Goal: Task Accomplishment & Management: Manage account settings

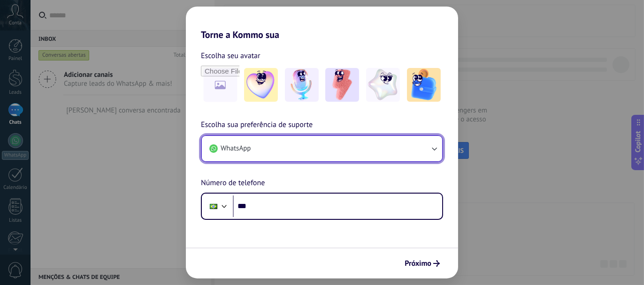
click at [312, 155] on button "WhatsApp" at bounding box center [322, 148] width 240 height 25
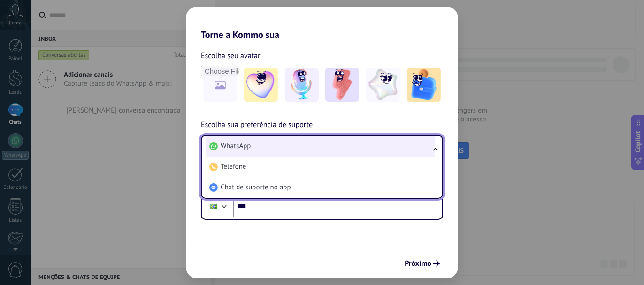
click at [314, 148] on li "WhatsApp" at bounding box center [320, 146] width 229 height 21
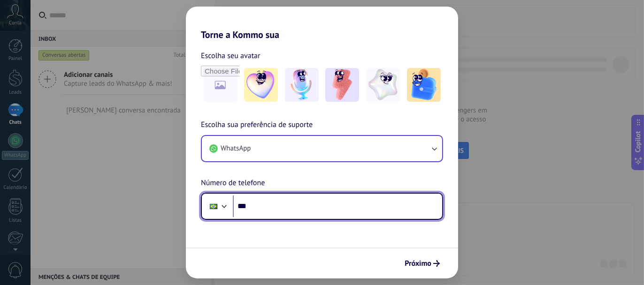
click at [307, 210] on input "***" at bounding box center [337, 207] width 209 height 22
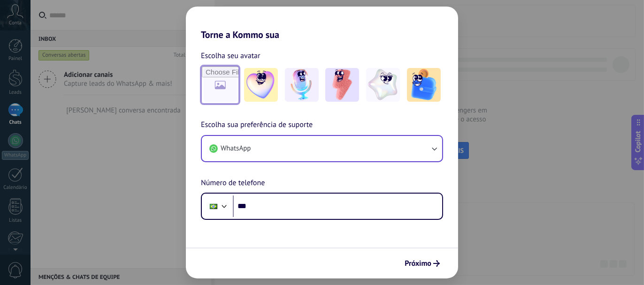
click at [225, 100] on input "file" at bounding box center [220, 85] width 37 height 37
type input "**********"
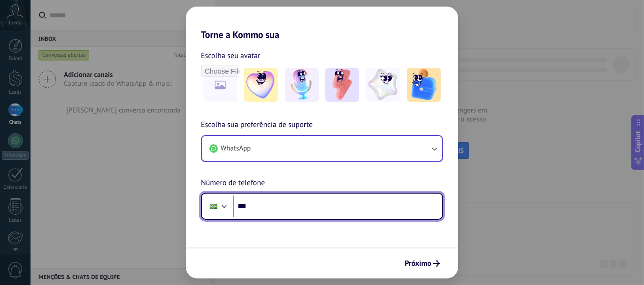
click at [290, 208] on input "***" at bounding box center [337, 207] width 209 height 22
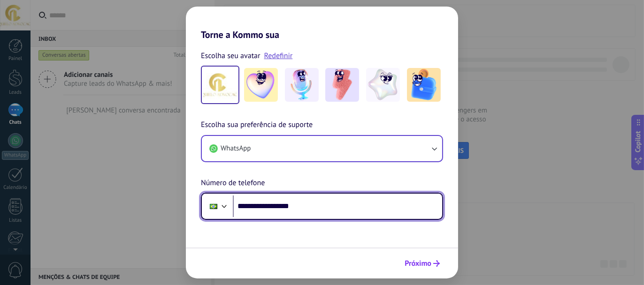
type input "**********"
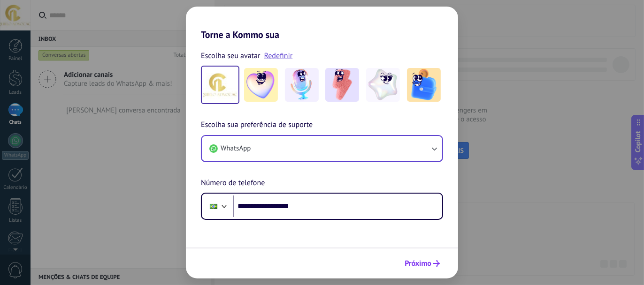
click at [428, 260] on span "Próximo" at bounding box center [418, 263] width 27 height 7
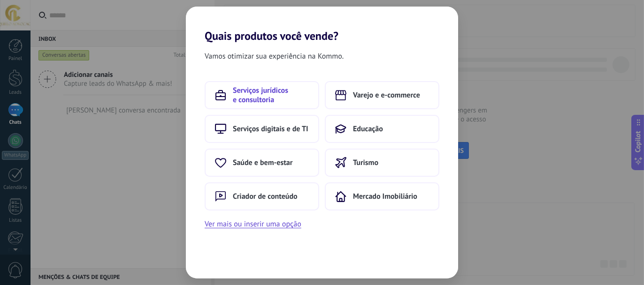
click at [279, 94] on span "Serviços jurídicos e consultoria" at bounding box center [271, 95] width 76 height 19
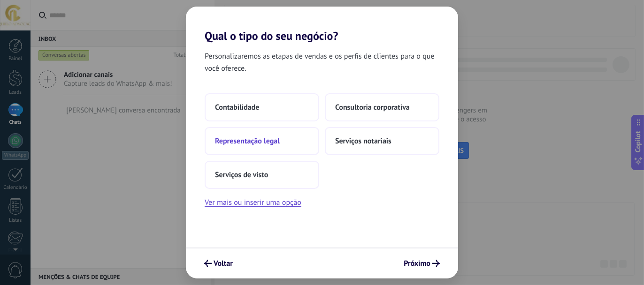
click at [285, 139] on button "Representação legal" at bounding box center [262, 141] width 115 height 28
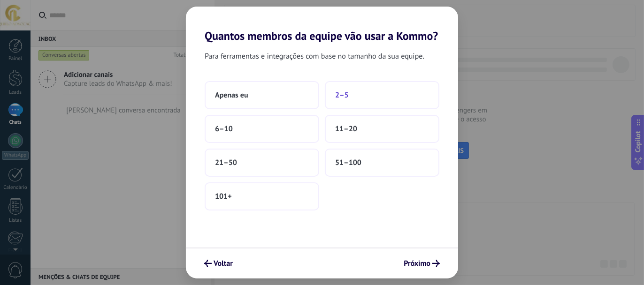
click at [368, 98] on button "2–5" at bounding box center [382, 95] width 115 height 28
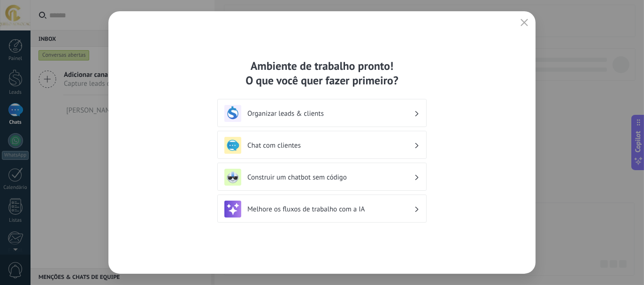
click at [383, 204] on div "Melhore os fluxos de trabalho com a IA" at bounding box center [321, 209] width 195 height 17
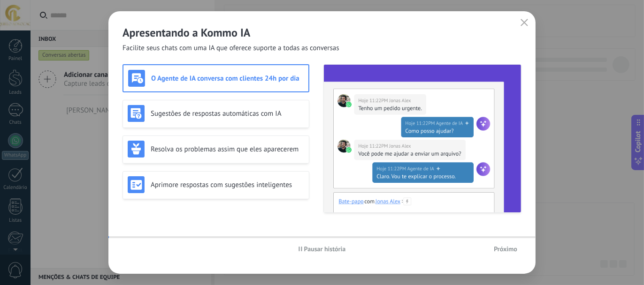
scroll to position [104, 0]
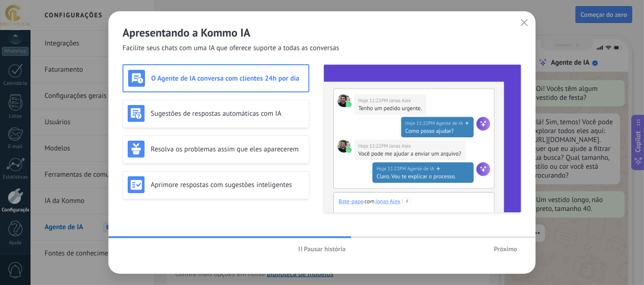
click at [503, 251] on span "Próximo" at bounding box center [505, 249] width 23 height 7
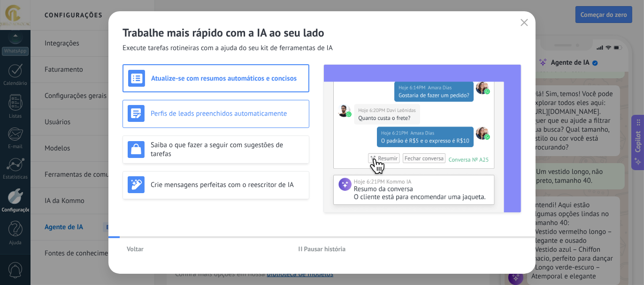
scroll to position [31, 0]
click at [134, 251] on span "Voltar" at bounding box center [135, 249] width 17 height 7
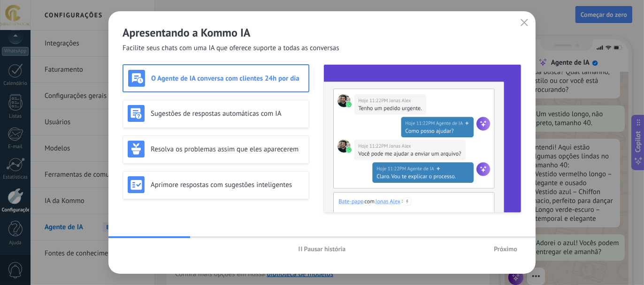
scroll to position [107, 0]
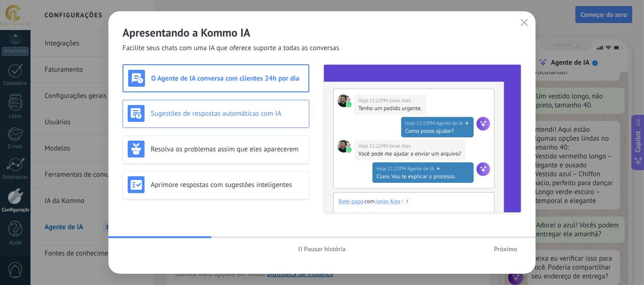
click at [244, 115] on h3 "Sugestões de respostas automáticas com IA" at bounding box center [227, 113] width 153 height 9
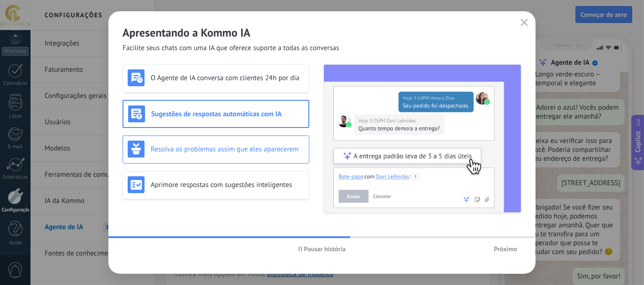
scroll to position [236, 0]
click at [244, 155] on div "Resolva os problemas assim que eles aparecerem" at bounding box center [216, 149] width 176 height 17
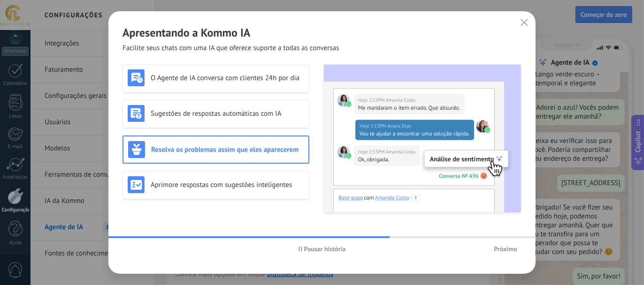
scroll to position [0, 0]
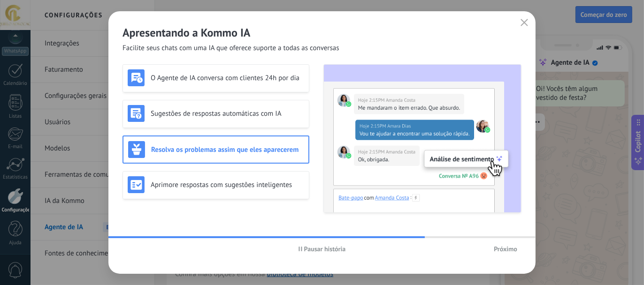
click at [314, 246] on span "Pausar história" at bounding box center [325, 249] width 42 height 7
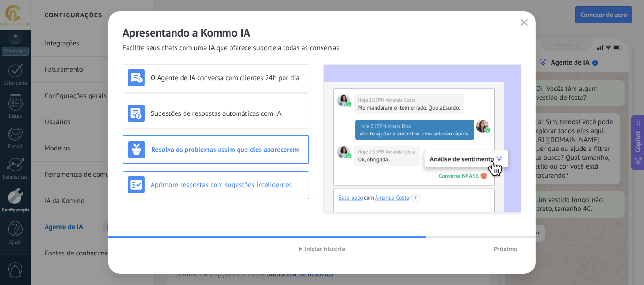
click at [252, 191] on div "Aprimore respostas com sugestões inteligentes" at bounding box center [216, 184] width 176 height 17
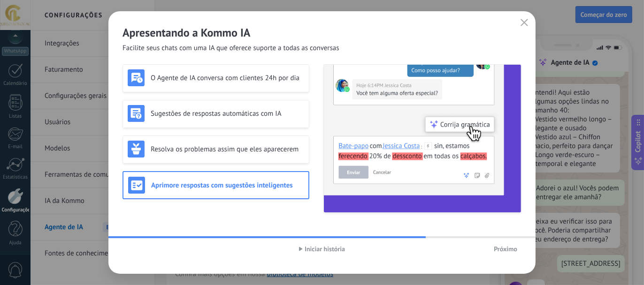
scroll to position [165, 0]
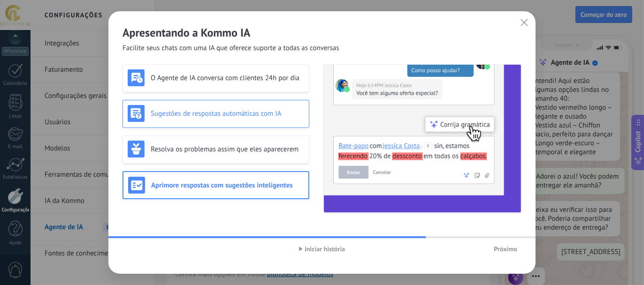
click at [250, 118] on h3 "Sugestões de respostas automáticas com IA" at bounding box center [227, 113] width 153 height 9
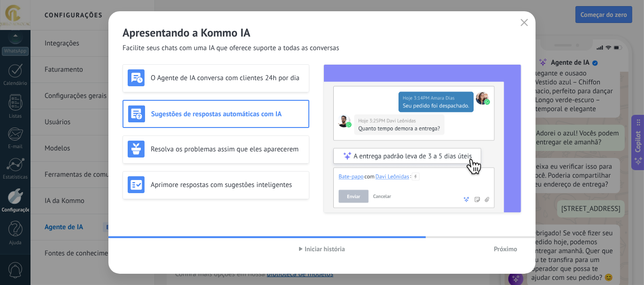
scroll to position [211, 0]
click at [516, 253] on span "Próximo" at bounding box center [505, 249] width 23 height 7
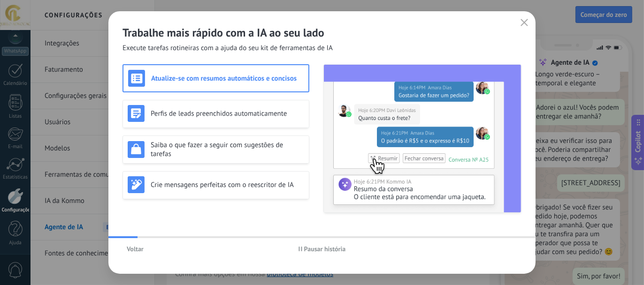
scroll to position [236, 0]
click at [321, 251] on span "Pausar história" at bounding box center [325, 249] width 42 height 7
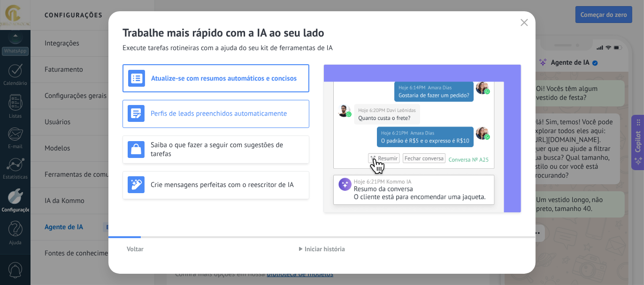
click at [216, 116] on h3 "Perfis de leads preenchidos automaticamente" at bounding box center [227, 113] width 153 height 9
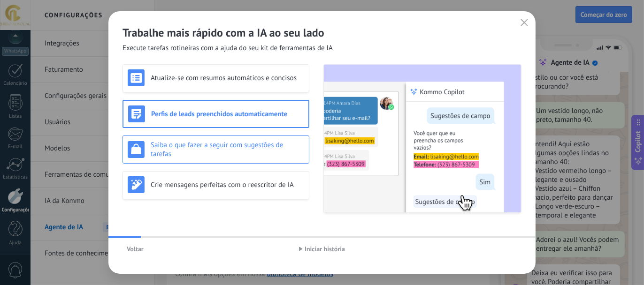
scroll to position [107, 0]
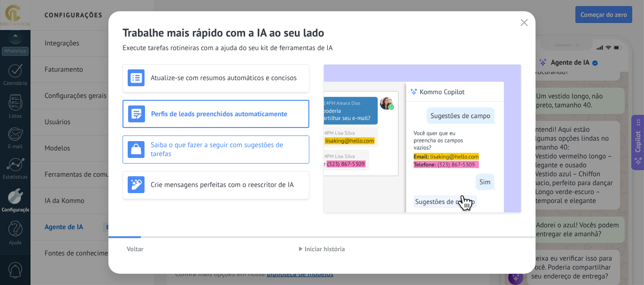
click at [230, 155] on h3 "Saiba o que fazer a seguir com sugestões de tarefas" at bounding box center [227, 150] width 153 height 18
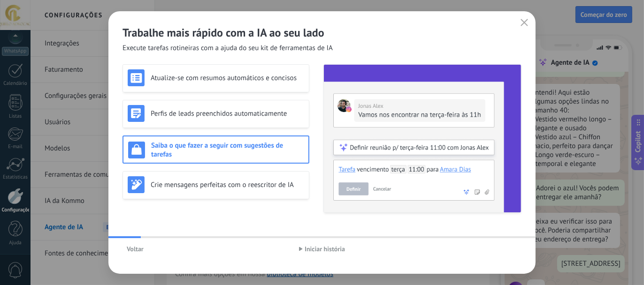
scroll to position [165, 0]
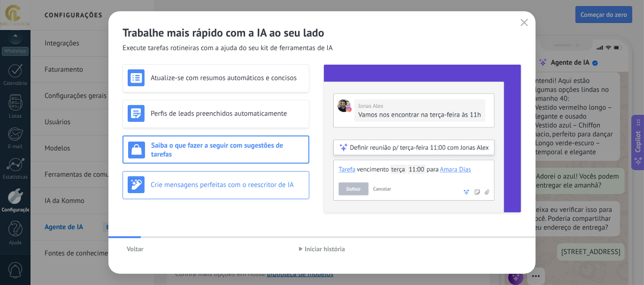
click at [230, 194] on div "Crie mensagens perfeitas com o reescritor de IA" at bounding box center [216, 185] width 187 height 28
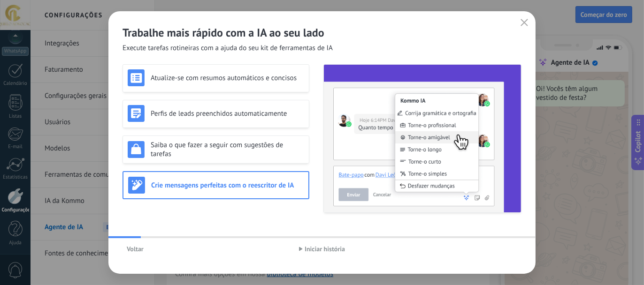
scroll to position [0, 0]
click at [336, 255] on button "Iniciar história" at bounding box center [322, 249] width 54 height 14
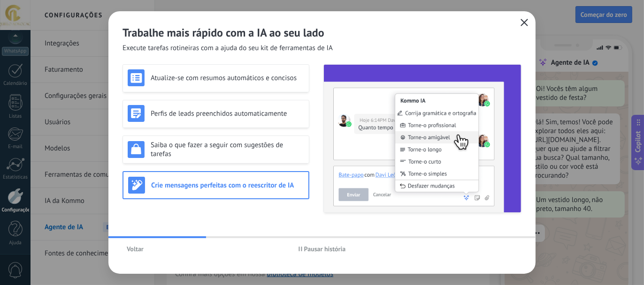
click at [526, 22] on icon "button" at bounding box center [525, 23] width 8 height 8
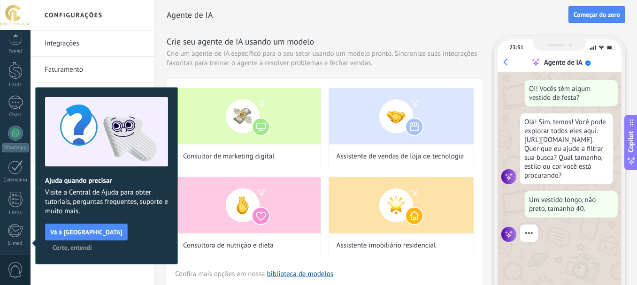
scroll to position [104, 0]
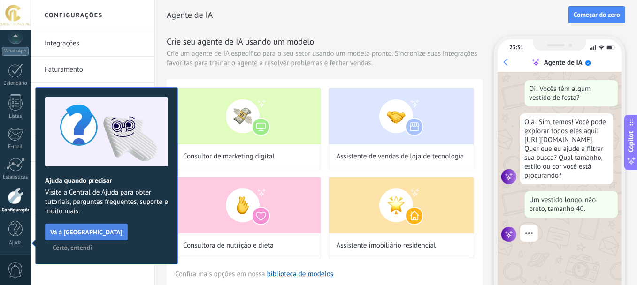
click at [82, 232] on span "Vá à [GEOGRAPHIC_DATA]" at bounding box center [86, 232] width 72 height 7
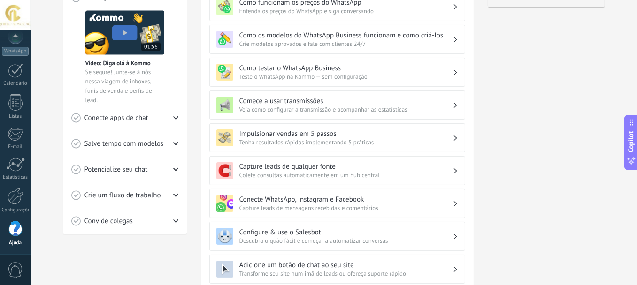
scroll to position [103, 0]
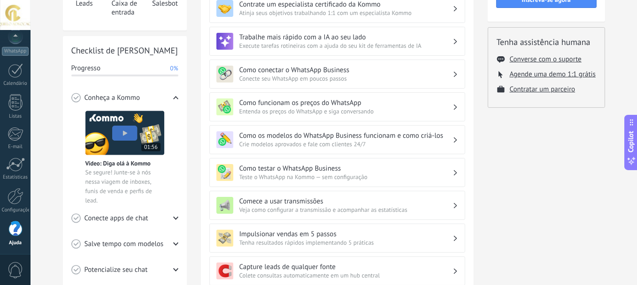
click at [178, 218] on icon at bounding box center [175, 218] width 5 height 5
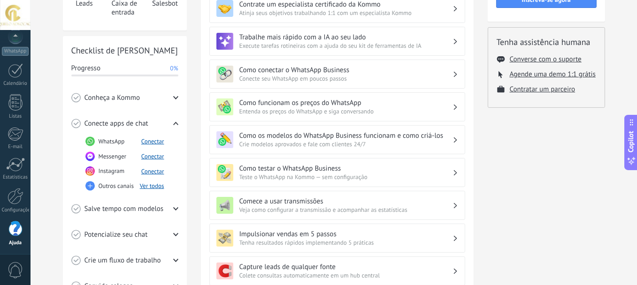
click at [175, 125] on icon at bounding box center [175, 123] width 5 height 5
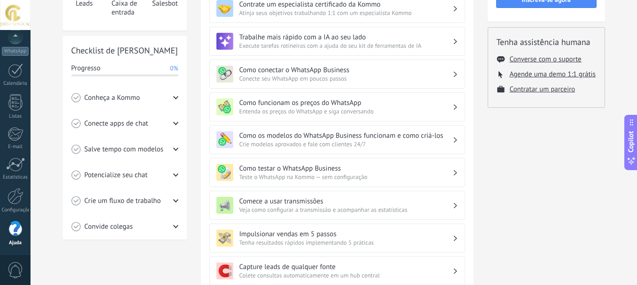
click at [174, 147] on icon at bounding box center [175, 149] width 5 height 5
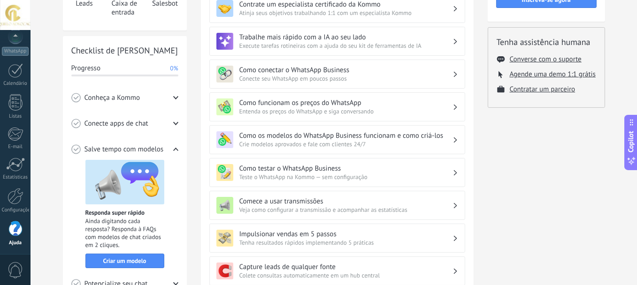
click at [174, 147] on icon at bounding box center [175, 149] width 5 height 5
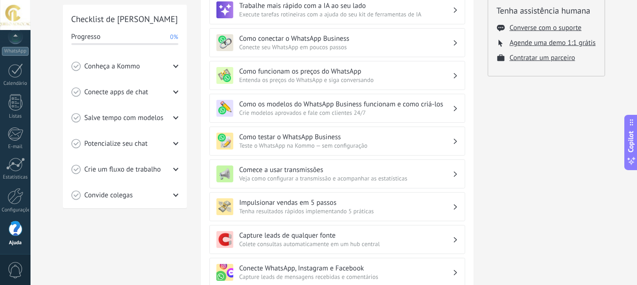
scroll to position [150, 0]
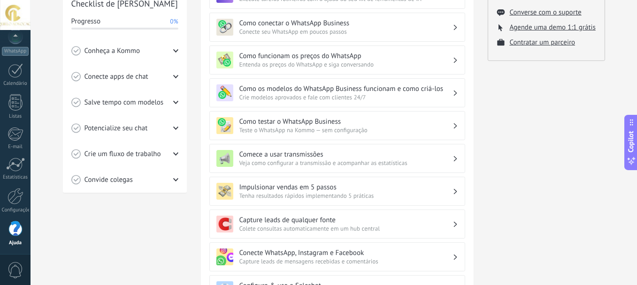
click at [174, 157] on div "Crie um fluxo de trabalho" at bounding box center [124, 154] width 107 height 26
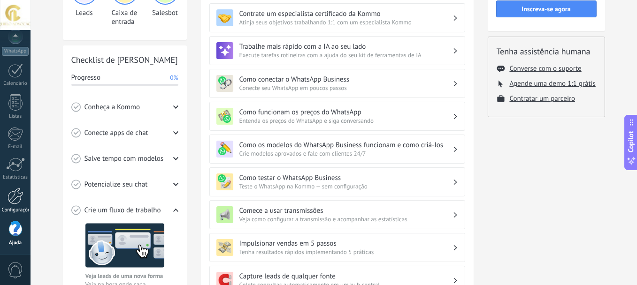
scroll to position [10, 0]
click at [11, 138] on link "WhatsApp" at bounding box center [15, 136] width 31 height 27
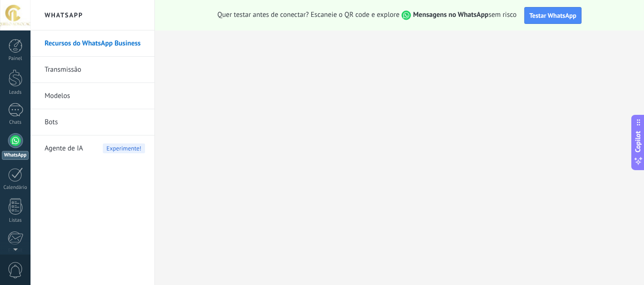
click at [13, 103] on div "Painel Leads Chats WhatsApp Clientes" at bounding box center [15, 199] width 31 height 321
click at [16, 112] on div at bounding box center [15, 110] width 15 height 14
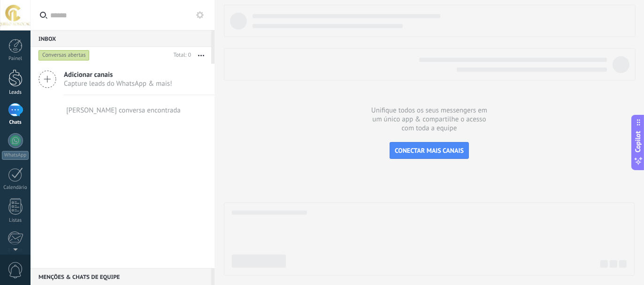
click at [15, 85] on div at bounding box center [15, 77] width 14 height 17
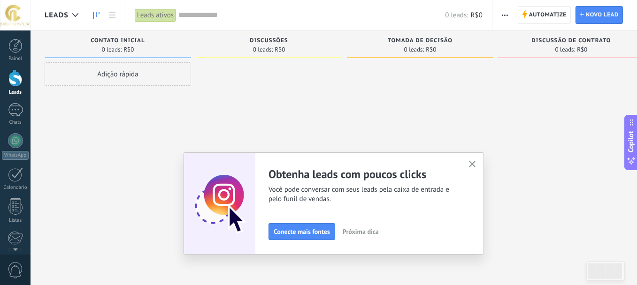
click at [473, 165] on icon "button" at bounding box center [472, 164] width 7 height 7
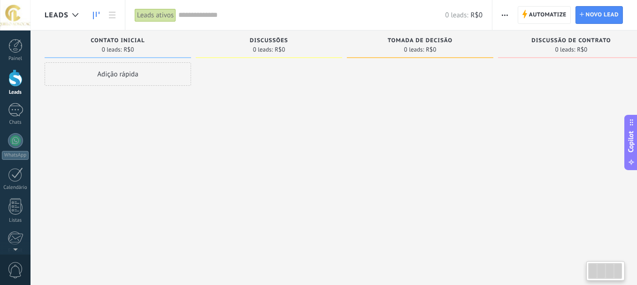
scroll to position [0, 21]
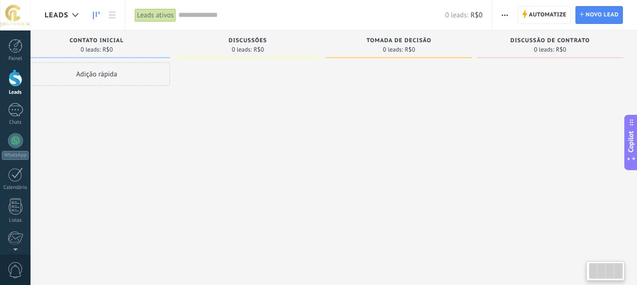
drag, startPoint x: 472, startPoint y: 191, endPoint x: 293, endPoint y: 188, distance: 178.4
click at [293, 188] on div "Etapa de leads de entrada solicitações: 0 0 0 0 0 0 0 0 0 Contato inicial 0 lea…" at bounding box center [330, 128] width 614 height 195
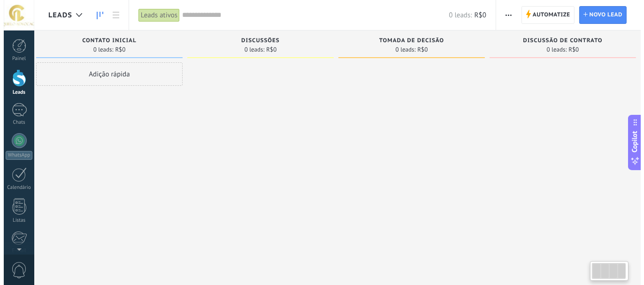
scroll to position [0, 0]
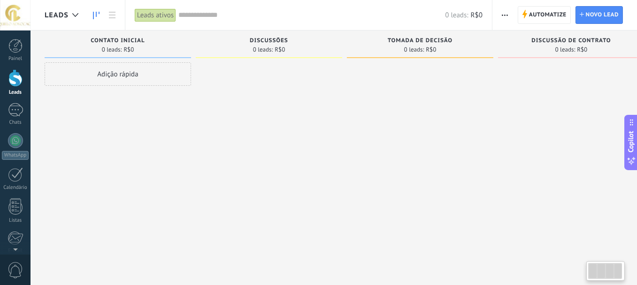
drag, startPoint x: 299, startPoint y: 187, endPoint x: 356, endPoint y: 140, distance: 74.3
click at [383, 192] on div "Etapa de leads de entrada solicitações: 0 0 0 0 0 0 0 0 0 Contato inicial 0 lea…" at bounding box center [352, 128] width 614 height 195
click at [113, 17] on icon at bounding box center [112, 15] width 7 height 7
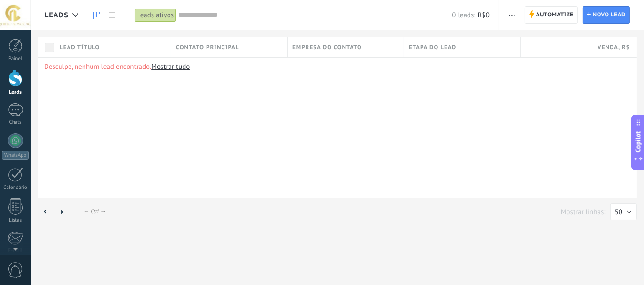
click at [96, 15] on use at bounding box center [96, 16] width 7 height 8
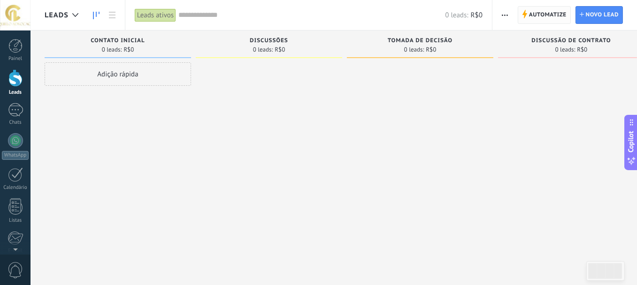
click at [566, 14] on span "Automatize" at bounding box center [548, 15] width 38 height 17
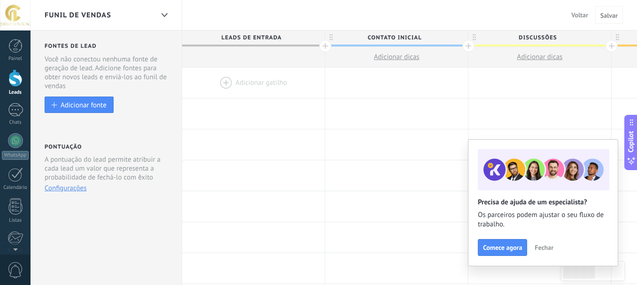
click at [585, 13] on span "Voltar" at bounding box center [579, 15] width 17 height 8
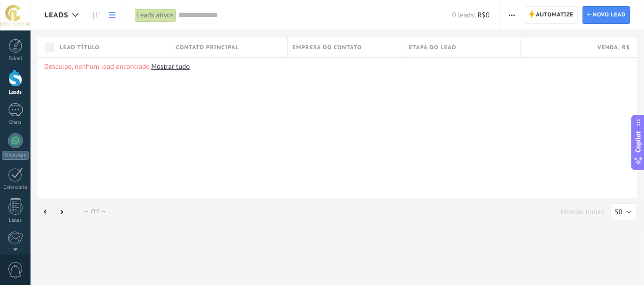
click at [114, 14] on icon at bounding box center [112, 15] width 7 height 7
click at [95, 16] on icon at bounding box center [96, 16] width 7 height 8
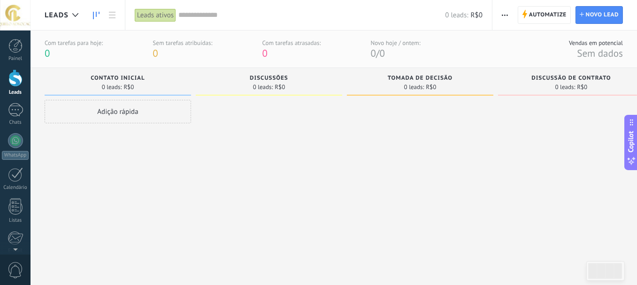
click at [502, 14] on button "button" at bounding box center [505, 15] width 14 height 18
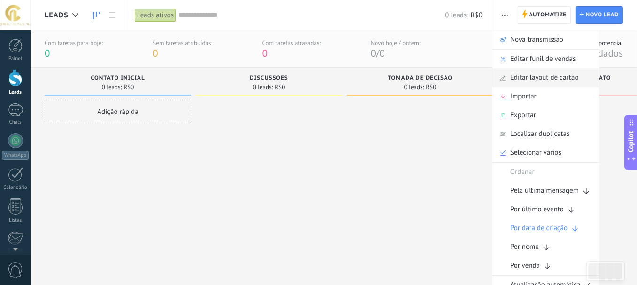
click at [540, 76] on span "Editar layout de cartão" at bounding box center [544, 78] width 69 height 19
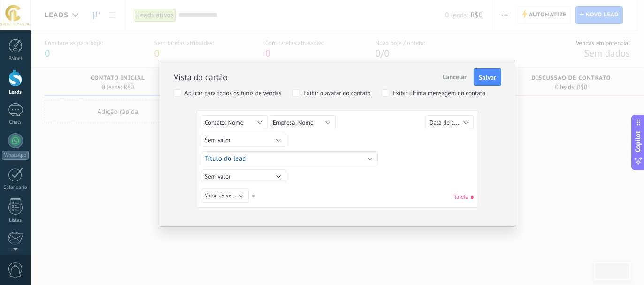
click at [459, 76] on span "Cancelar" at bounding box center [455, 77] width 24 height 8
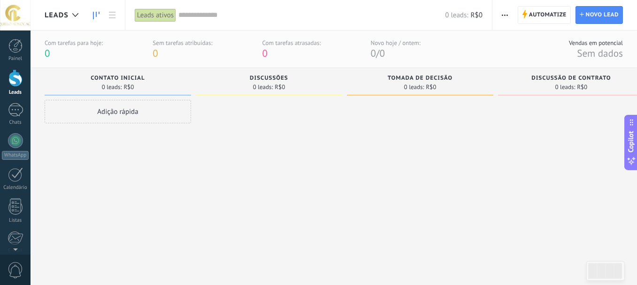
click at [506, 16] on span "button" at bounding box center [505, 15] width 6 height 18
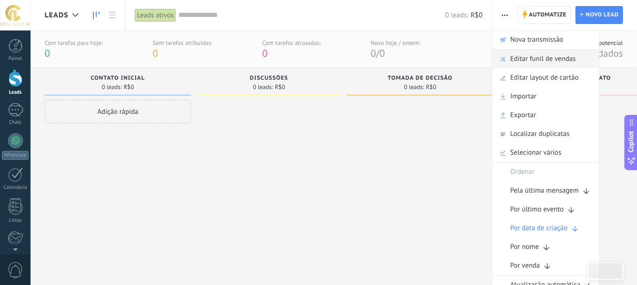
click at [524, 58] on span "Editar funil de vendas" at bounding box center [542, 59] width 65 height 19
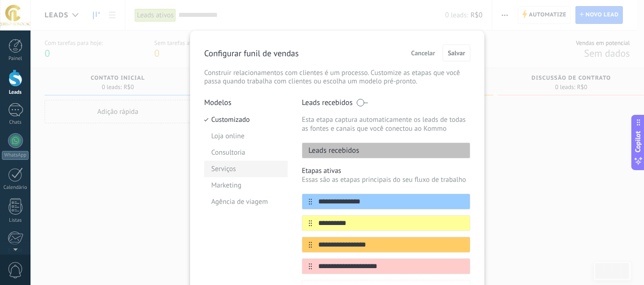
click at [238, 165] on li "Serviços" at bounding box center [246, 169] width 84 height 16
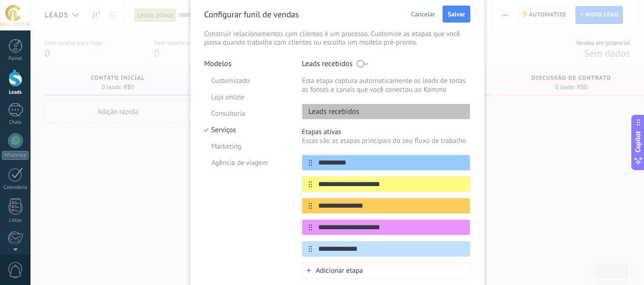
scroll to position [8, 0]
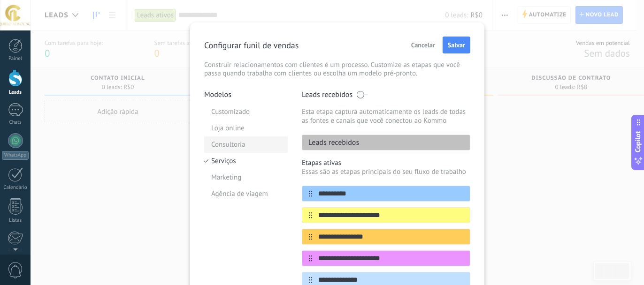
click at [234, 144] on li "Consultoria" at bounding box center [246, 145] width 84 height 16
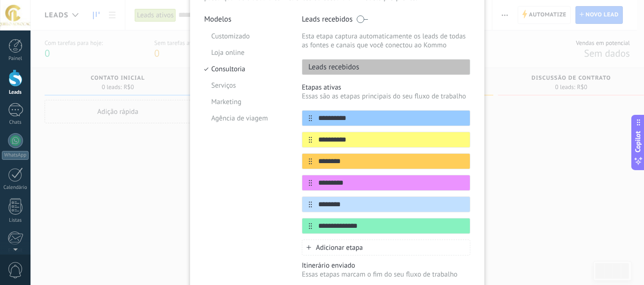
scroll to position [30, 0]
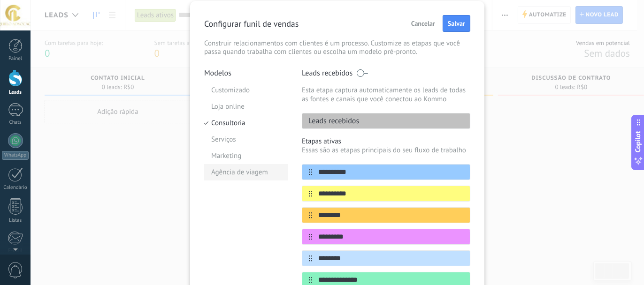
click at [268, 168] on li "Agência de viagem" at bounding box center [246, 172] width 84 height 16
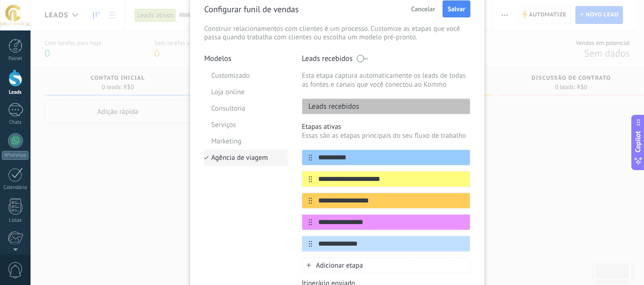
scroll to position [8, 0]
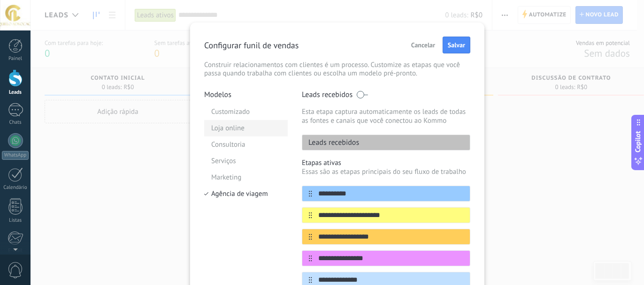
click at [244, 133] on li "Loja online" at bounding box center [246, 128] width 84 height 16
click at [237, 179] on li "Marketing" at bounding box center [246, 177] width 84 height 16
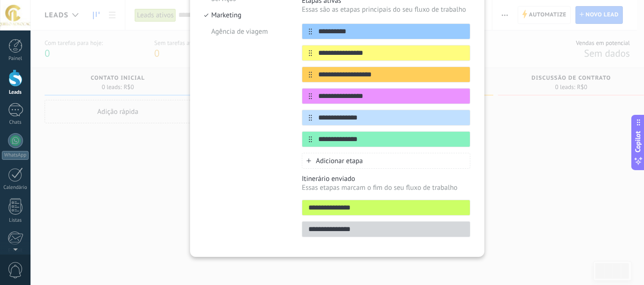
scroll to position [0, 0]
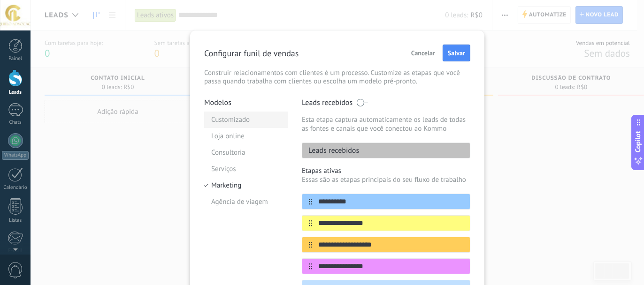
click at [252, 122] on li "Customizado" at bounding box center [246, 120] width 84 height 16
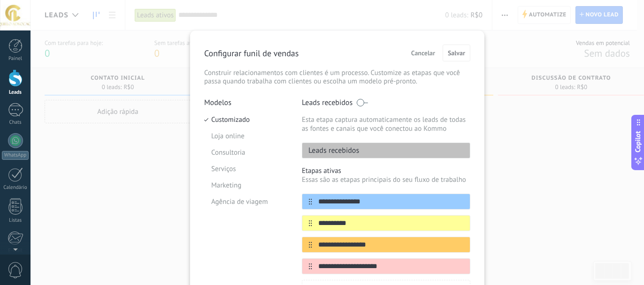
click at [362, 101] on span at bounding box center [362, 103] width 12 height 8
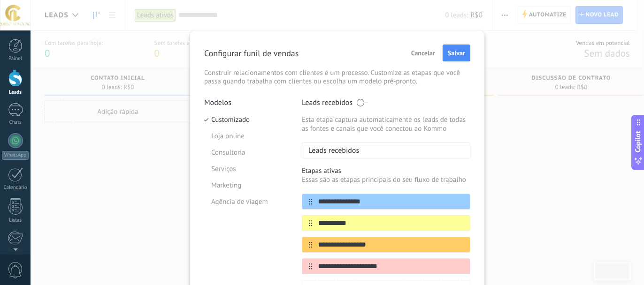
click at [361, 100] on span at bounding box center [362, 103] width 12 height 8
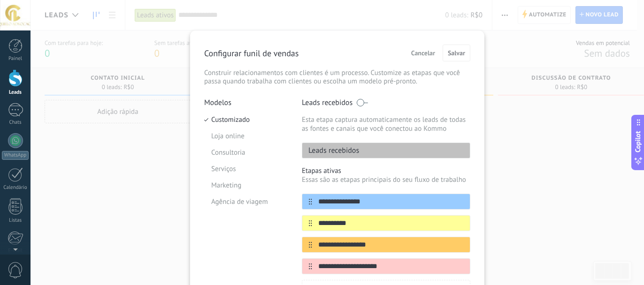
click at [426, 51] on span "Cancelar" at bounding box center [423, 53] width 24 height 7
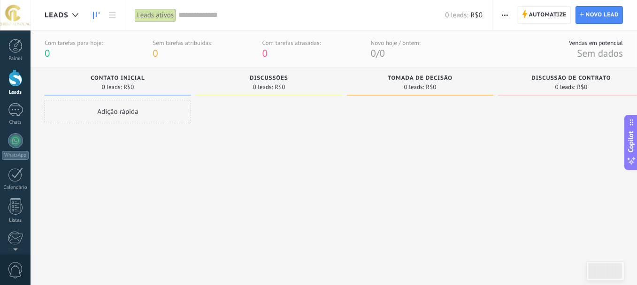
click at [513, 19] on div "Automatize Nova transmissão Editar funil de vendas Editar layout de cartão Impo…" at bounding box center [505, 15] width 16 height 18
click at [509, 17] on button "button" at bounding box center [505, 15] width 14 height 18
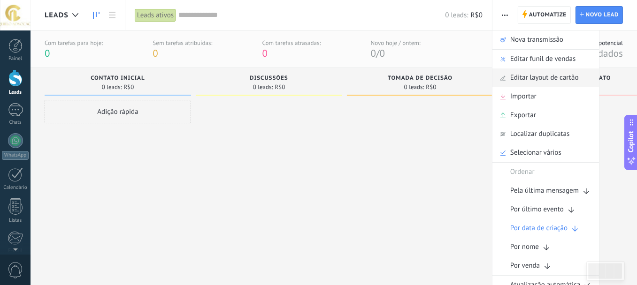
click at [544, 79] on span "Editar layout de cartão" at bounding box center [544, 78] width 69 height 19
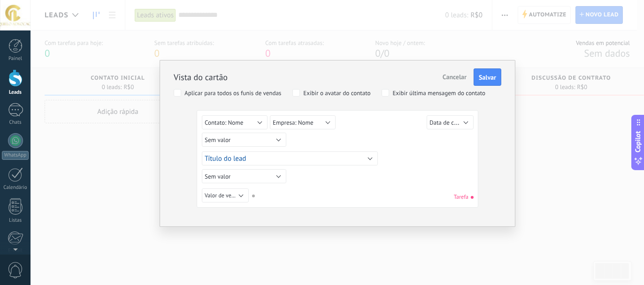
click at [259, 96] on div "Aplicar para todos os funis de vendas" at bounding box center [232, 93] width 97 height 7
click at [344, 94] on div "Exibir o avatar do contato" at bounding box center [336, 93] width 67 height 7
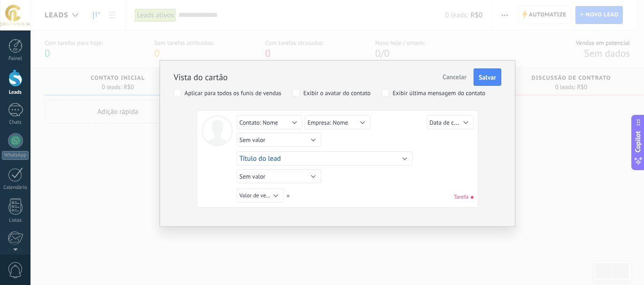
click at [416, 93] on div "Exibir última mensagem do contato" at bounding box center [438, 93] width 93 height 7
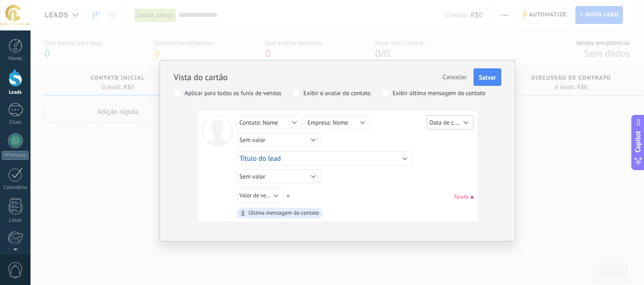
click at [462, 122] on span "Data de criação" at bounding box center [449, 122] width 40 height 9
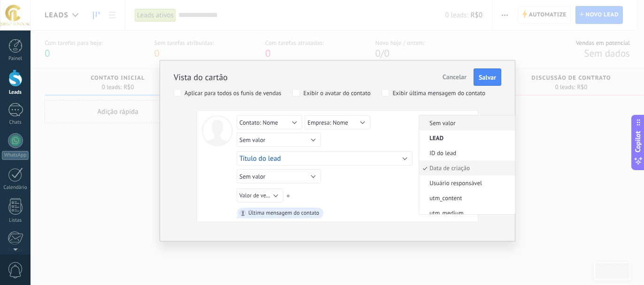
scroll to position [3, 0]
click at [368, 140] on div "Sem valor Lead ID do lead Título do lead Data de criação Valor de venda Usuário…" at bounding box center [356, 141] width 239 height 17
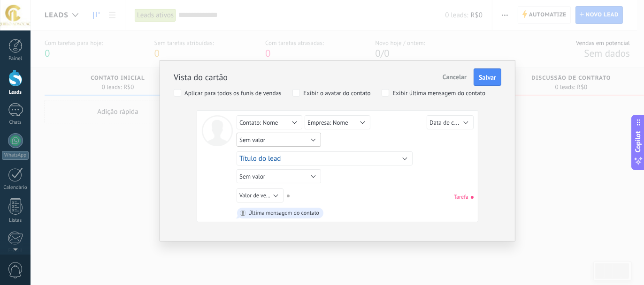
click at [300, 138] on button "Sem valor" at bounding box center [279, 140] width 84 height 14
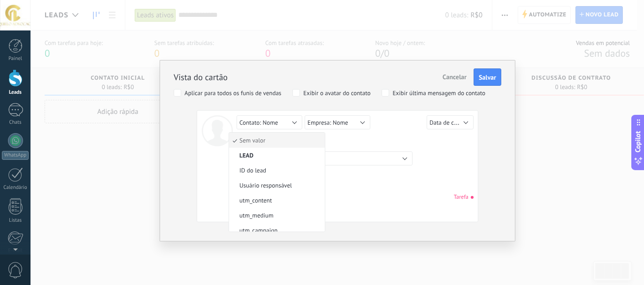
click at [300, 138] on span "Sem valor" at bounding box center [275, 141] width 93 height 8
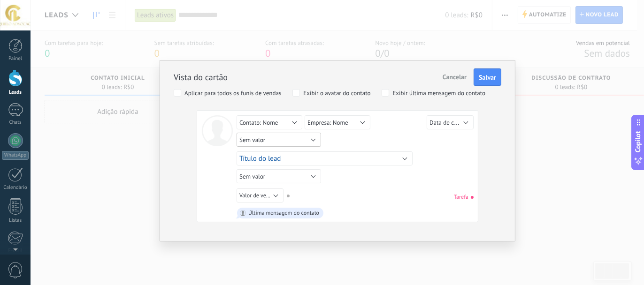
click at [300, 138] on button "Sem valor" at bounding box center [279, 140] width 84 height 14
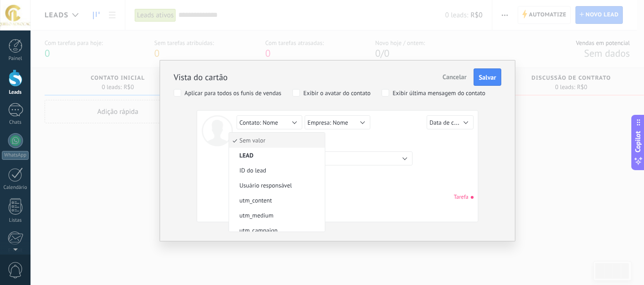
click at [282, 158] on div "Sem valor Lead ID do lead Título do lead Data de criação Valor de venda Usuário…" at bounding box center [356, 141] width 239 height 52
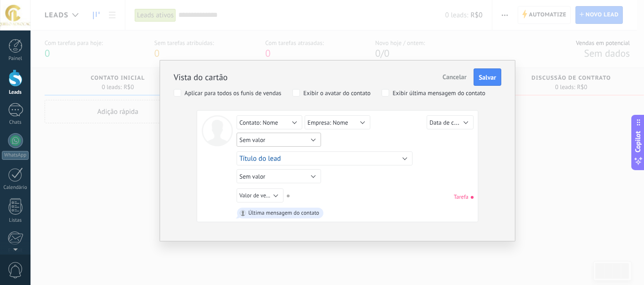
click at [282, 138] on button "Sem valor" at bounding box center [279, 140] width 84 height 14
click at [245, 156] on div "Sem valor Lead ID do lead Título do lead Data de criação Valor de venda Usuário…" at bounding box center [356, 141] width 239 height 52
click at [265, 143] on span "Sem valor" at bounding box center [252, 140] width 26 height 8
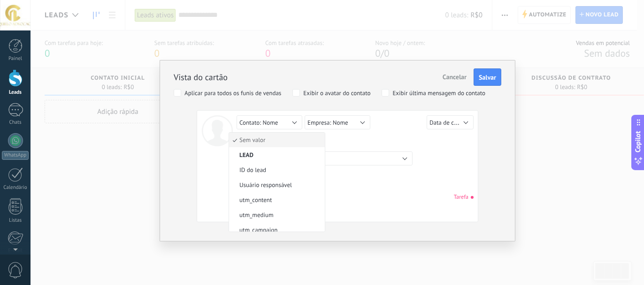
scroll to position [0, 0]
click at [295, 122] on button "Contato: Nome" at bounding box center [270, 122] width 66 height 14
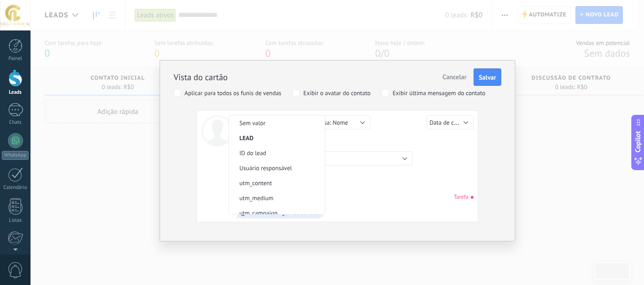
scroll to position [184, 0]
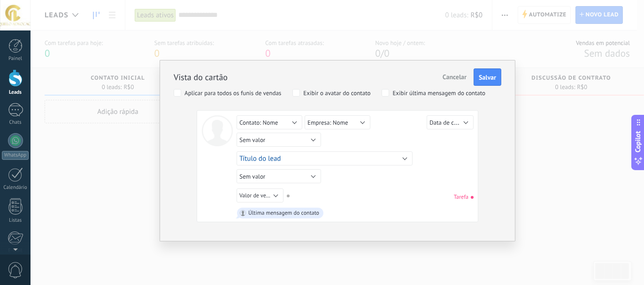
click at [374, 142] on div "Sem valor Lead ID do lead Título do lead Data de criação Valor de venda Usuário…" at bounding box center [356, 141] width 239 height 17
click at [363, 121] on button "Empresa: Nome" at bounding box center [338, 122] width 66 height 14
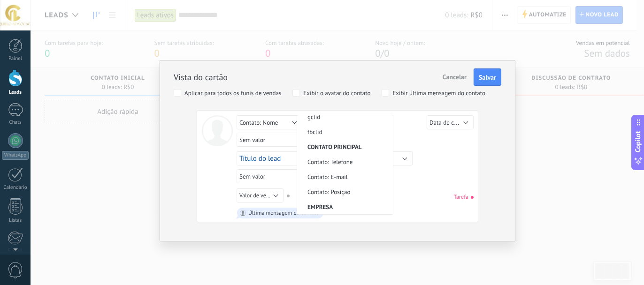
scroll to position [198, 0]
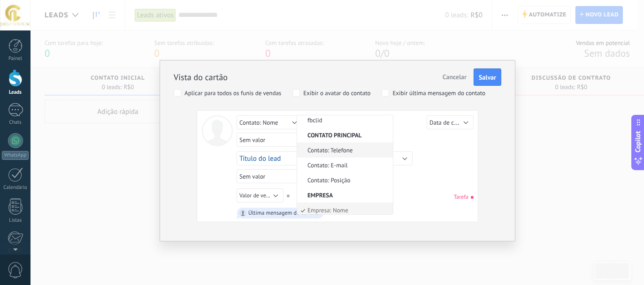
click at [363, 150] on span "Contato: Telefone" at bounding box center [343, 150] width 93 height 8
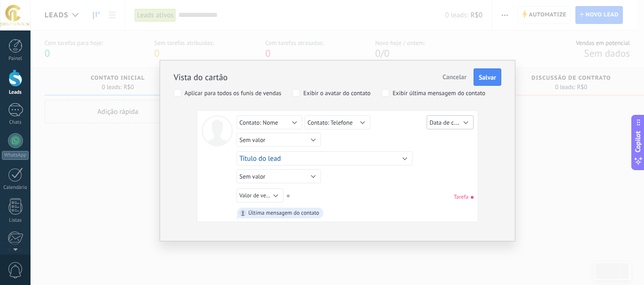
click at [434, 123] on span "Data de criação" at bounding box center [449, 122] width 40 height 9
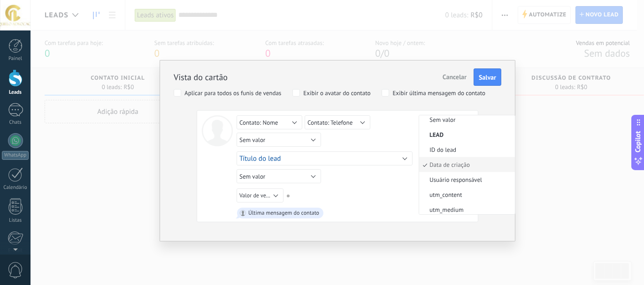
click at [330, 138] on div "Sem valor Lead ID do lead Título do lead Data de criação Valor de venda Usuário…" at bounding box center [356, 141] width 239 height 17
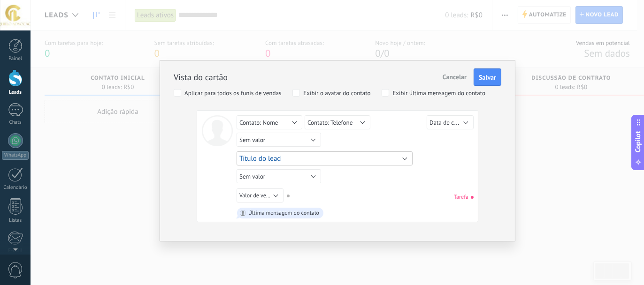
click at [318, 154] on button "Título do lead" at bounding box center [325, 159] width 176 height 14
click at [318, 154] on div "Lead ID do lead Título do lead Data de criação Valor de venda Usuário responsáv…" at bounding box center [325, 159] width 176 height 14
click at [317, 139] on button "Sem valor" at bounding box center [279, 140] width 84 height 14
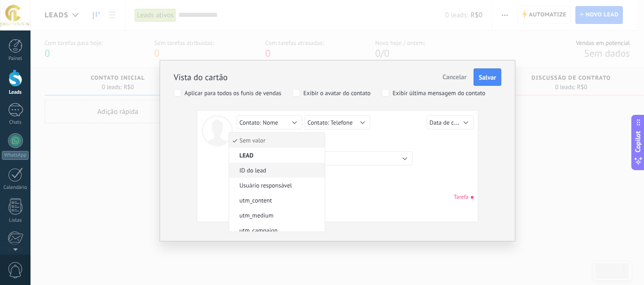
click at [300, 171] on span "ID do lead" at bounding box center [275, 171] width 93 height 8
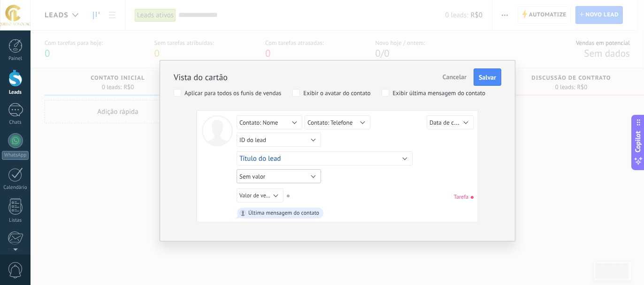
click at [314, 178] on button "Sem valor" at bounding box center [279, 176] width 84 height 14
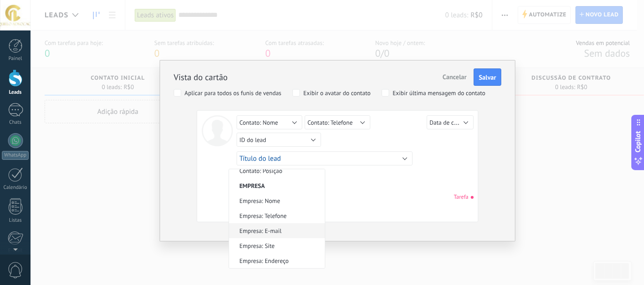
scroll to position [185, 0]
click at [297, 214] on span "Contato: Posição" at bounding box center [275, 217] width 93 height 8
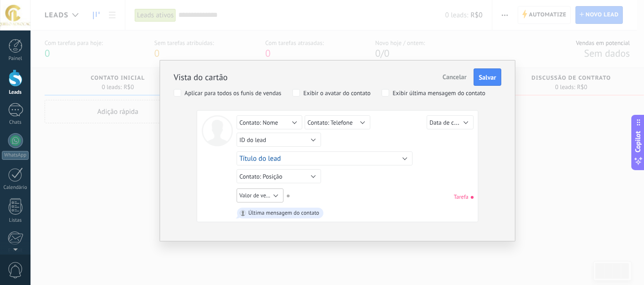
click at [270, 193] on span "Valor de venda" at bounding box center [257, 195] width 36 height 7
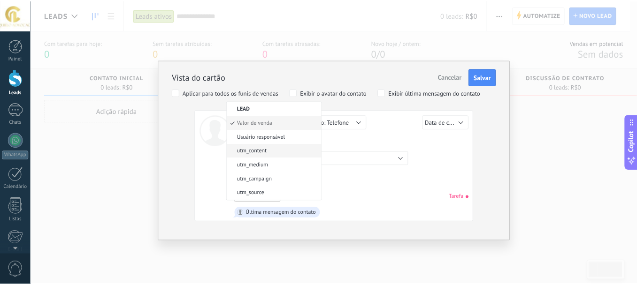
scroll to position [0, 0]
click at [296, 151] on span "Usuário responsável" at bounding box center [275, 151] width 93 height 7
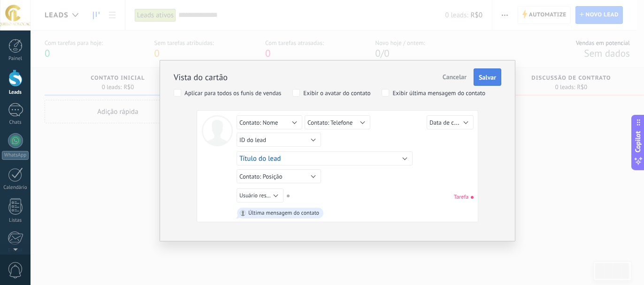
click at [484, 73] on button "Salvar" at bounding box center [488, 78] width 28 height 18
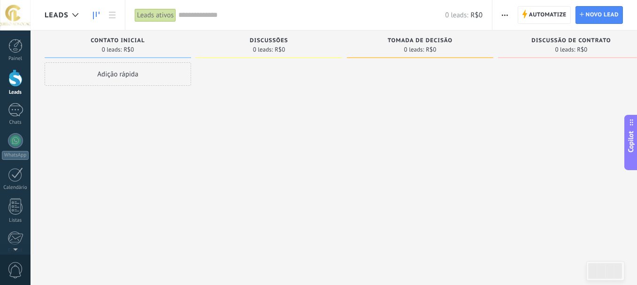
click at [512, 17] on button "button" at bounding box center [505, 15] width 14 height 18
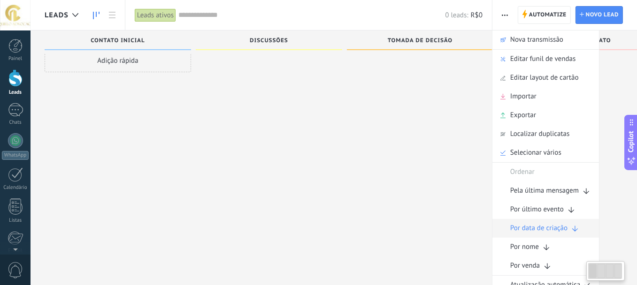
scroll to position [16, 0]
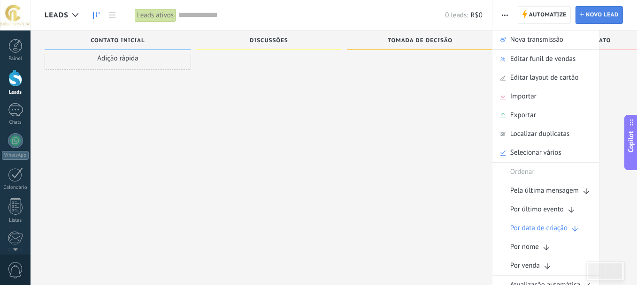
click at [586, 14] on span "Novo lead" at bounding box center [602, 15] width 33 height 17
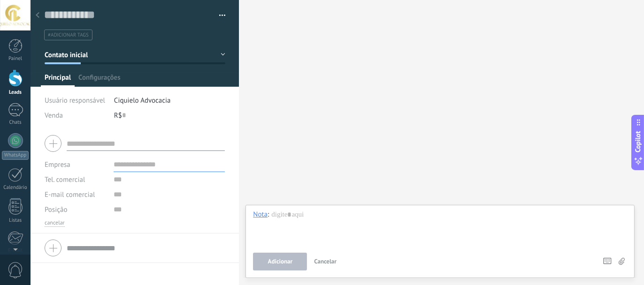
click at [40, 15] on div at bounding box center [37, 16] width 13 height 18
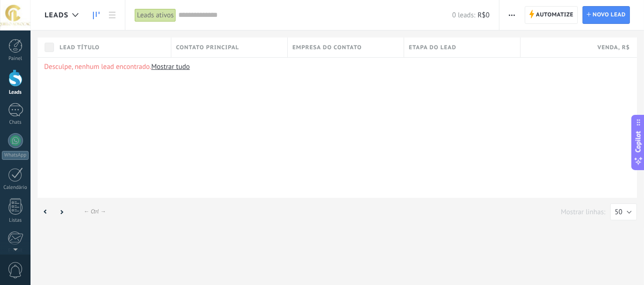
click at [98, 14] on icon at bounding box center [96, 16] width 7 height 8
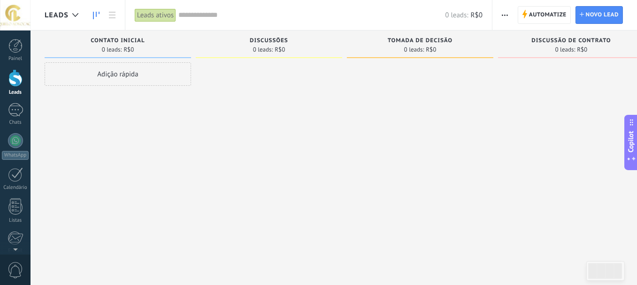
click at [133, 76] on div "Adição rápida" at bounding box center [118, 73] width 146 height 23
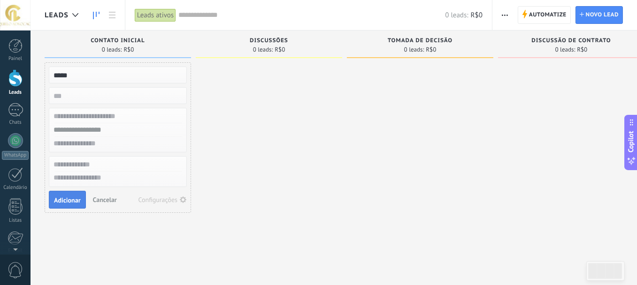
type input "*****"
click at [59, 197] on span "Adicionar" at bounding box center [67, 200] width 27 height 7
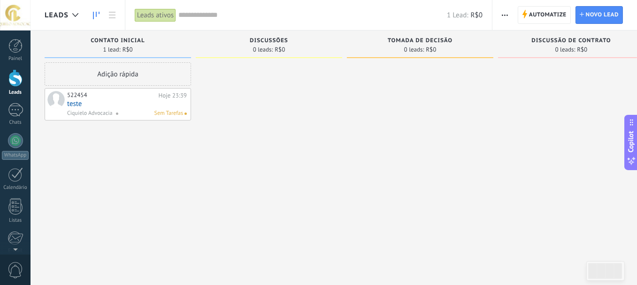
click at [96, 104] on link "teste" at bounding box center [127, 104] width 120 height 8
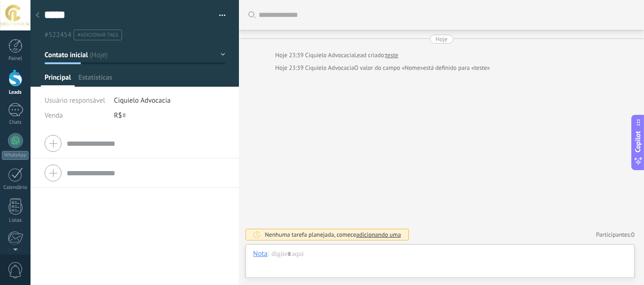
scroll to position [14, 0]
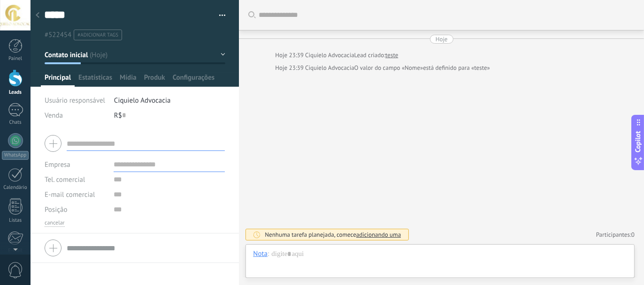
click at [122, 151] on input "text" at bounding box center [146, 143] width 158 height 15
click at [163, 76] on span "Produk" at bounding box center [154, 80] width 21 height 14
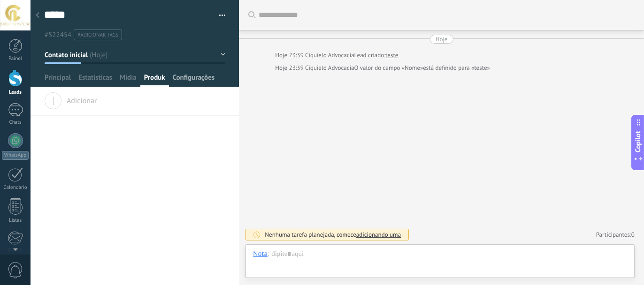
click at [199, 83] on span "Configurações" at bounding box center [194, 80] width 42 height 14
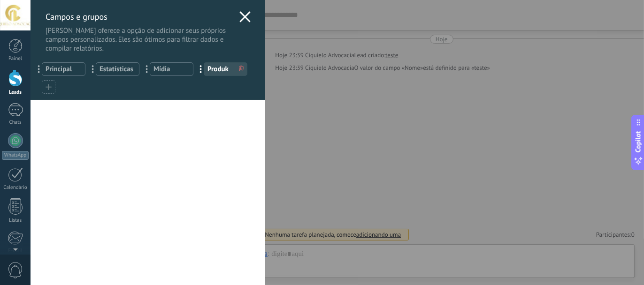
click at [244, 17] on icon at bounding box center [244, 16] width 11 height 11
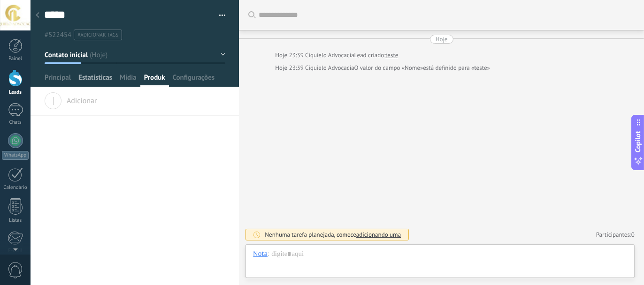
click at [102, 82] on span "Estatísticas" at bounding box center [95, 80] width 34 height 14
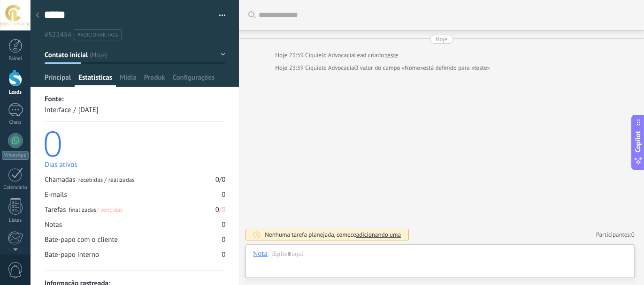
click at [61, 80] on span "Principal" at bounding box center [58, 80] width 26 height 14
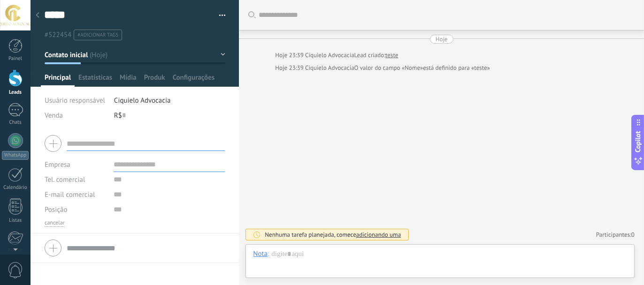
click at [57, 140] on div at bounding box center [135, 143] width 180 height 23
click at [107, 149] on input "text" at bounding box center [146, 143] width 158 height 15
type input "*"
click at [37, 17] on icon at bounding box center [38, 15] width 4 height 6
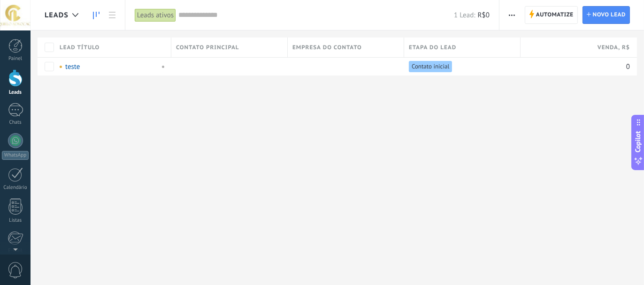
click at [101, 12] on link at bounding box center [96, 15] width 16 height 18
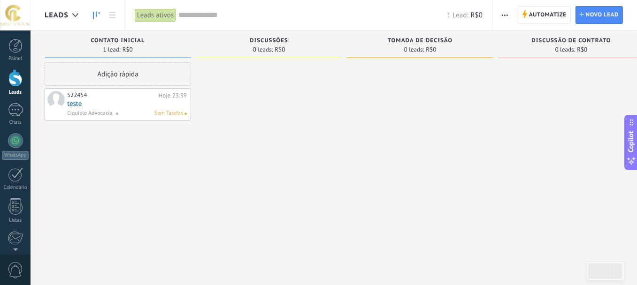
click at [175, 102] on link "teste" at bounding box center [127, 104] width 120 height 8
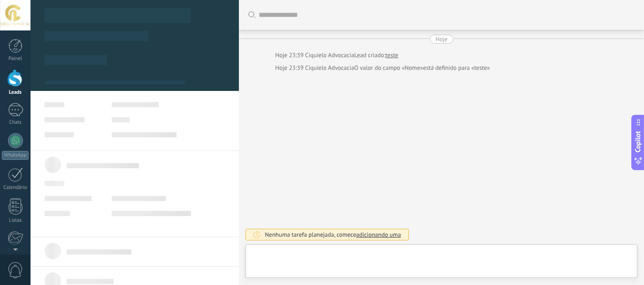
type textarea "*****"
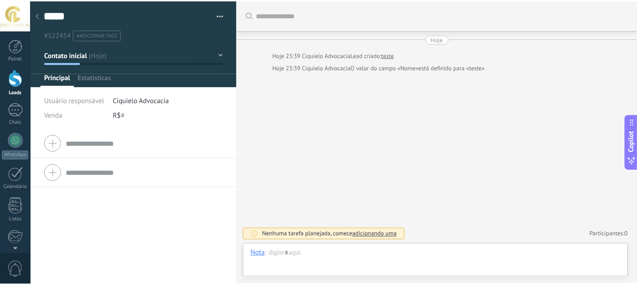
scroll to position [14, 0]
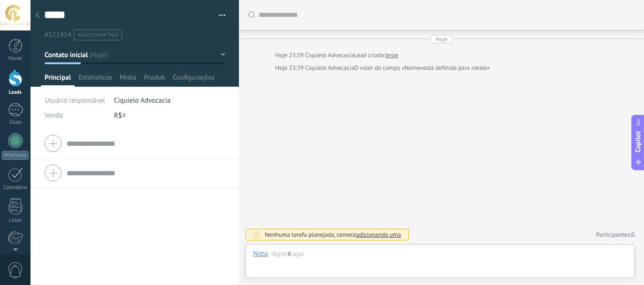
click at [218, 15] on button "button" at bounding box center [219, 15] width 14 height 14
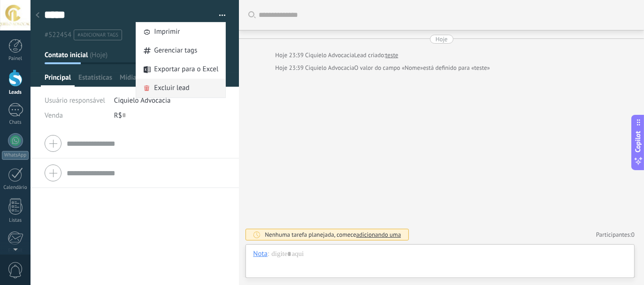
click at [193, 84] on div "Excluir lead" at bounding box center [180, 88] width 89 height 19
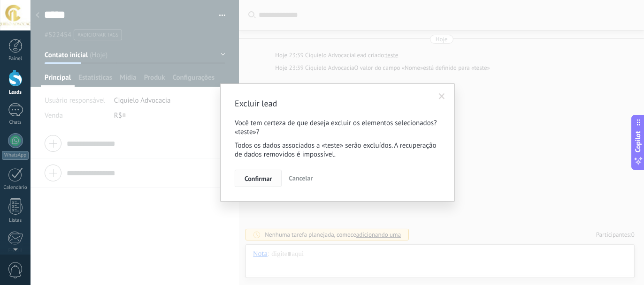
click at [276, 180] on button "Confirmar" at bounding box center [258, 179] width 47 height 18
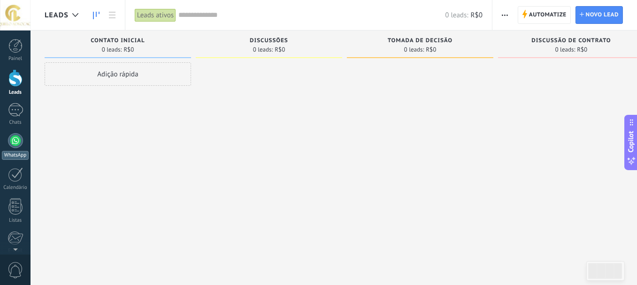
click at [11, 134] on div at bounding box center [15, 140] width 15 height 15
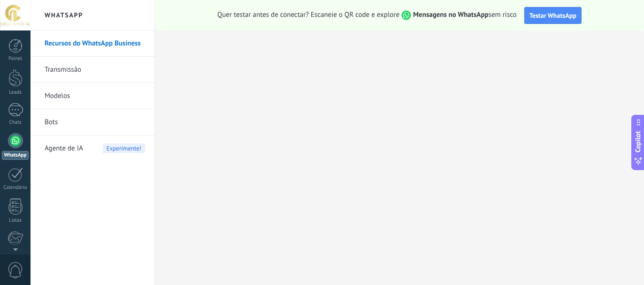
click at [75, 150] on span "Agente de IA" at bounding box center [64, 149] width 38 height 26
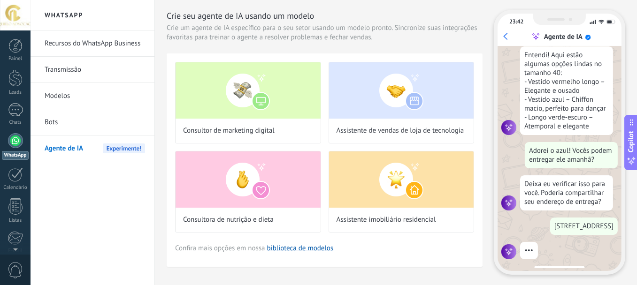
scroll to position [165, 0]
click at [67, 99] on link "Modelos" at bounding box center [95, 96] width 100 height 26
